Goal: Check status

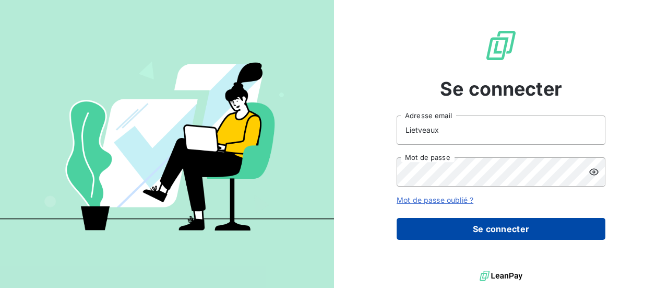
click at [476, 232] on button "Se connecter" at bounding box center [501, 229] width 209 height 22
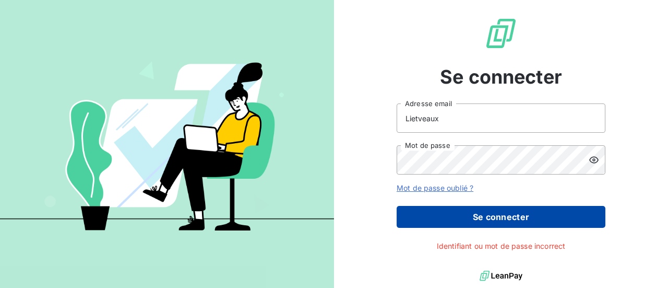
click at [478, 210] on button "Se connecter" at bounding box center [501, 217] width 209 height 22
click at [481, 219] on button "Se connecter" at bounding box center [501, 217] width 209 height 22
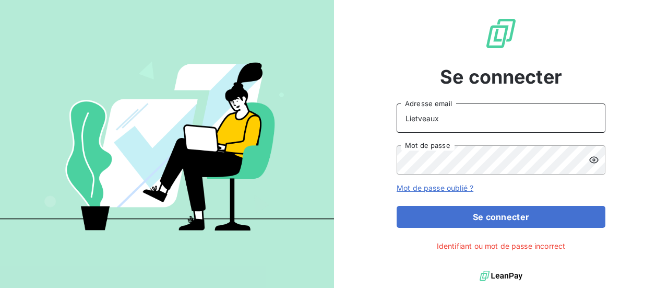
click at [457, 125] on input "Lietveaux" at bounding box center [501, 117] width 209 height 29
drag, startPoint x: 456, startPoint y: 124, endPoint x: 338, endPoint y: 114, distance: 118.9
click at [339, 114] on div "Se connecter Lietveaux Adresse email Mot de passe Mot de passe oublié ? Se conn…" at bounding box center [501, 134] width 334 height 268
drag, startPoint x: 379, startPoint y: 103, endPoint x: 342, endPoint y: 94, distance: 37.5
click at [345, 96] on div "Se connecter Lietveaux Adresse email Mot de passe Mot de passe oublié ? Se conn…" at bounding box center [501, 134] width 334 height 268
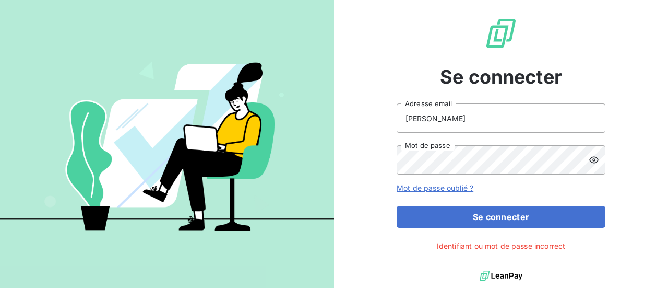
type input "arnaud.lietveaux@ostreya.com"
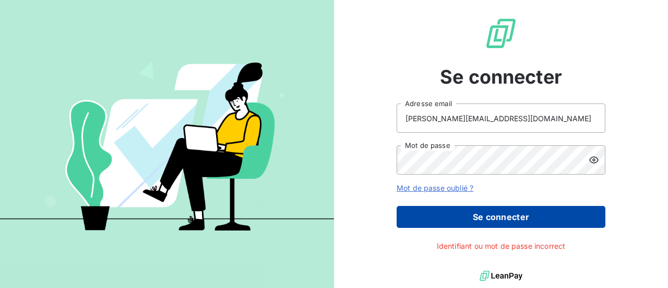
click at [493, 223] on button "Se connecter" at bounding box center [501, 217] width 209 height 22
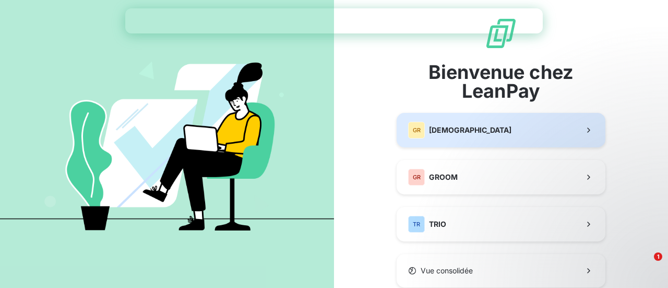
click at [465, 126] on span "[DEMOGRAPHIC_DATA]" at bounding box center [470, 130] width 82 height 10
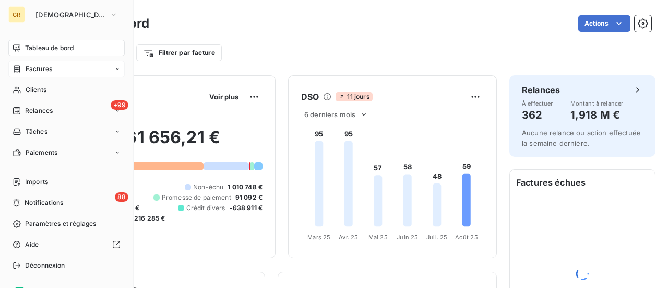
click at [26, 68] on span "Factures" at bounding box center [39, 68] width 27 height 9
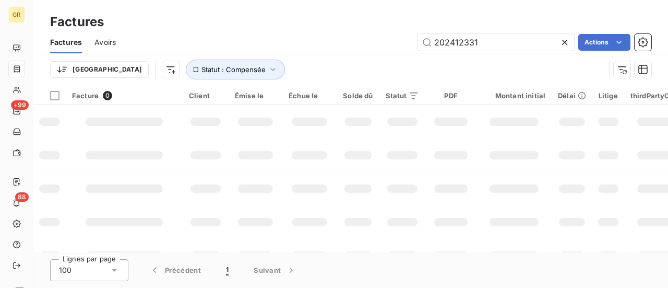
drag, startPoint x: 429, startPoint y: 39, endPoint x: 397, endPoint y: 40, distance: 31.8
click at [397, 40] on div "202412331 Actions" at bounding box center [389, 42] width 523 height 17
type input "202500909"
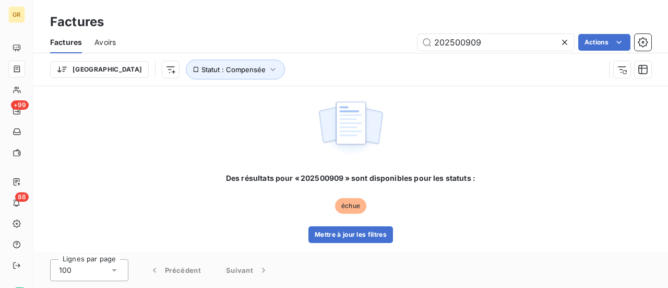
click at [104, 42] on span "Avoirs" at bounding box center [104, 42] width 21 height 10
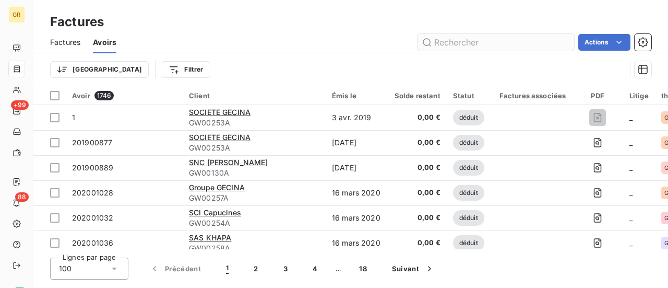
type input "202500909"
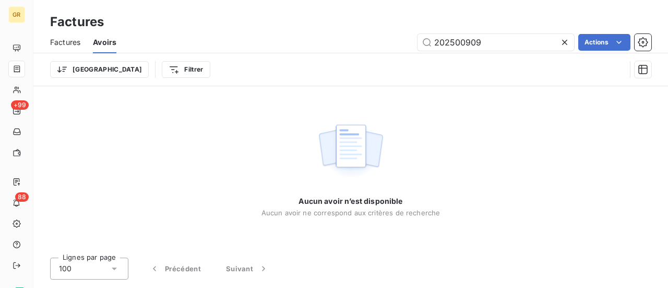
click at [68, 42] on span "Factures" at bounding box center [65, 42] width 30 height 10
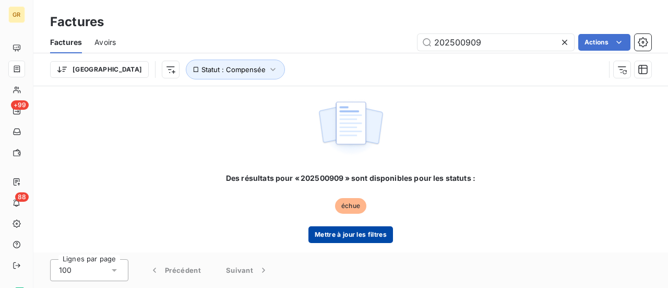
click at [345, 236] on button "Mettre à jour les filtres" at bounding box center [350, 234] width 85 height 17
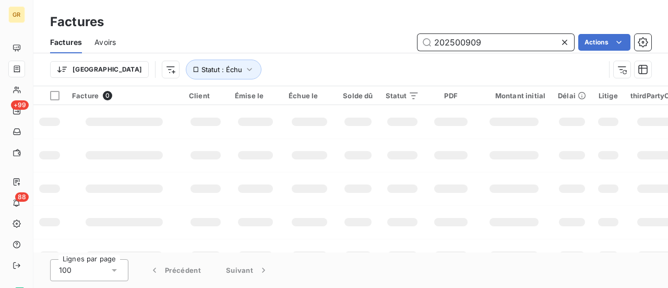
click at [498, 44] on input "202500909" at bounding box center [495, 42] width 157 height 17
